Goal: Task Accomplishment & Management: Use online tool/utility

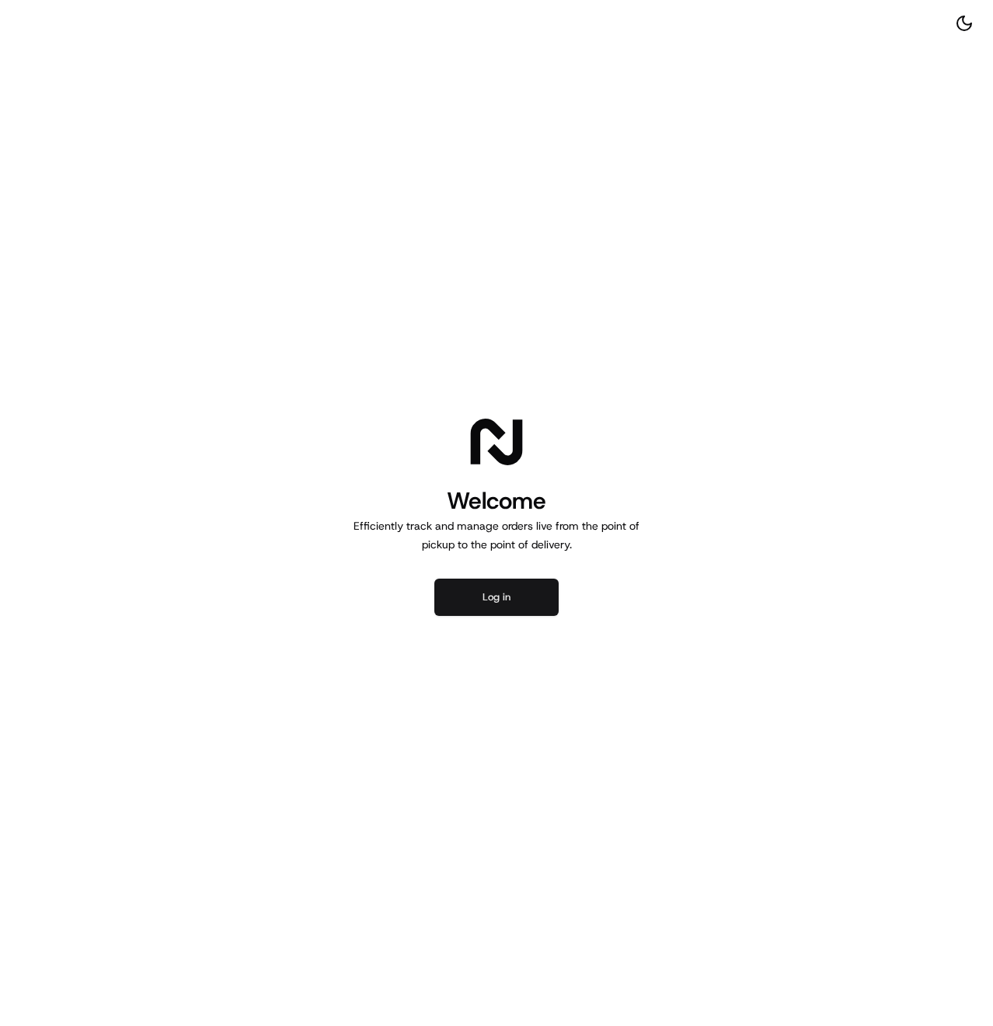
click at [498, 603] on button "Log in" at bounding box center [496, 597] width 124 height 37
